Goal: Information Seeking & Learning: Learn about a topic

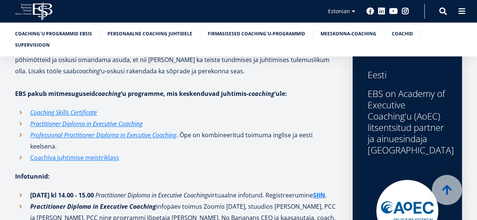
scroll to position [292, 0]
click at [102, 162] on link "Coachiva juhtimise meistriklass" at bounding box center [74, 158] width 89 height 11
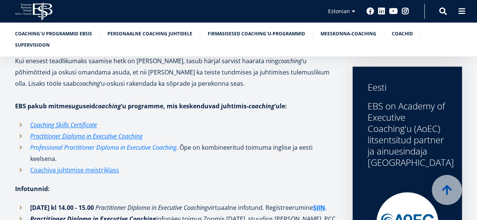
scroll to position [292, 0]
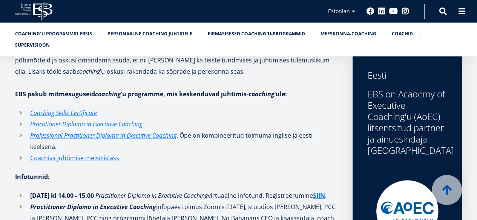
click at [91, 124] on em "Practitioner Diploma in Executive Coaching" at bounding box center [86, 124] width 112 height 8
